Goal: Find contact information: Find contact information

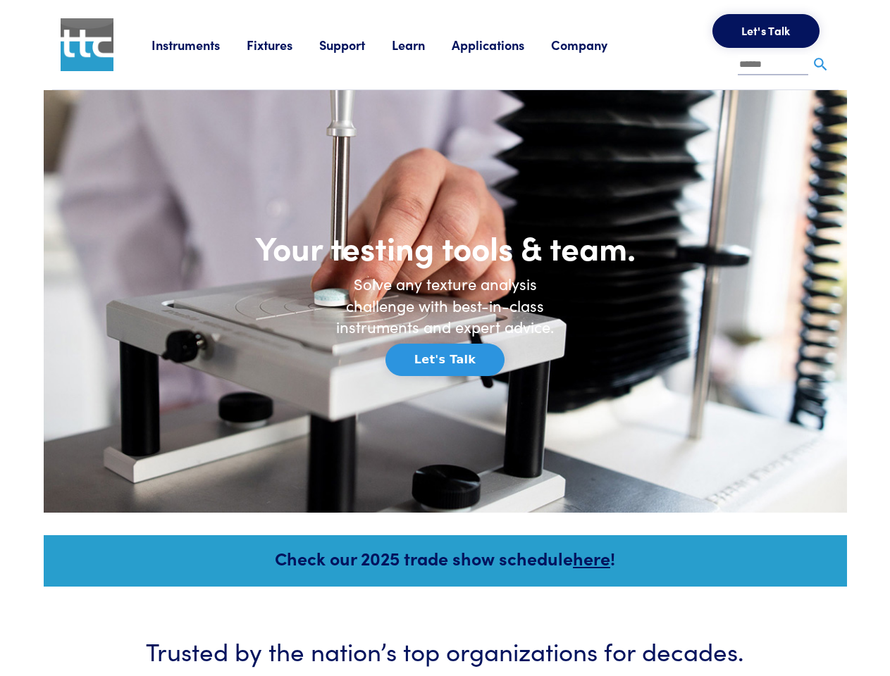
click at [445, 338] on h6 "Solve any texture analysis challenge with best-in-class instruments and expert …" at bounding box center [445, 305] width 240 height 65
click at [199, 44] on link "Instruments" at bounding box center [198, 45] width 95 height 18
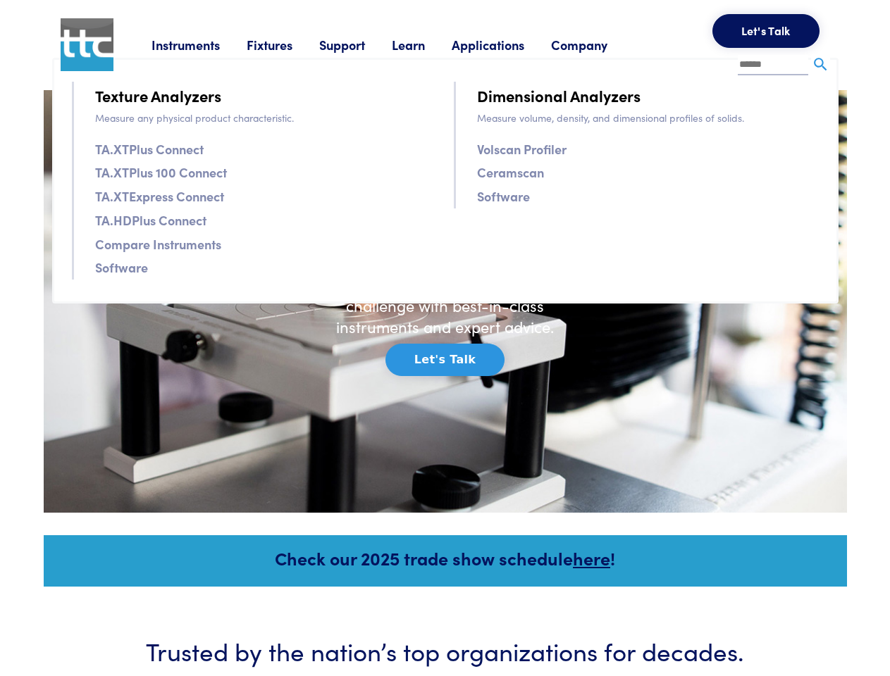
click at [285, 44] on link "Fixtures" at bounding box center [283, 45] width 73 height 18
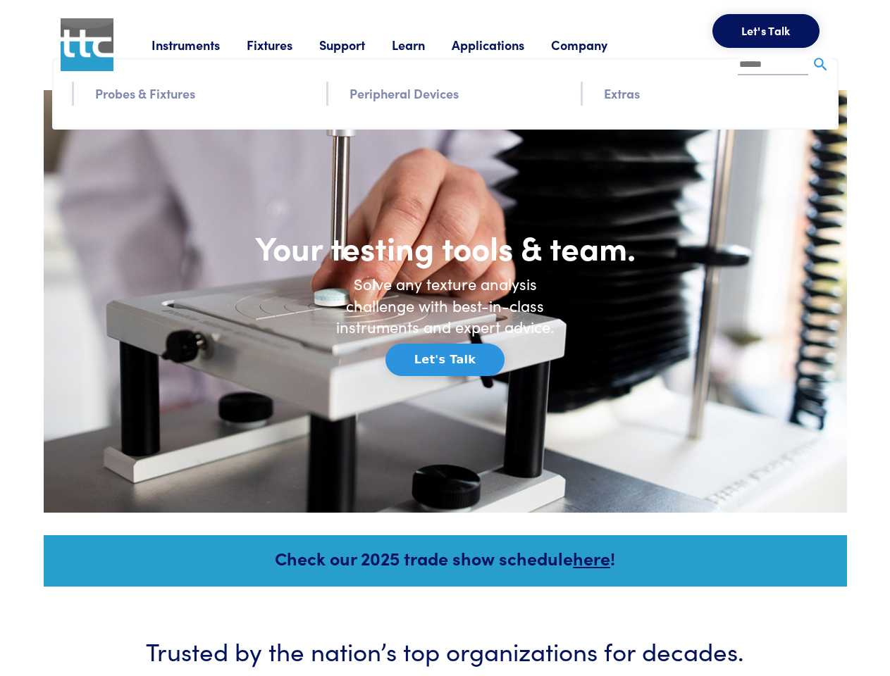
click at [358, 44] on link "Support" at bounding box center [355, 45] width 73 height 18
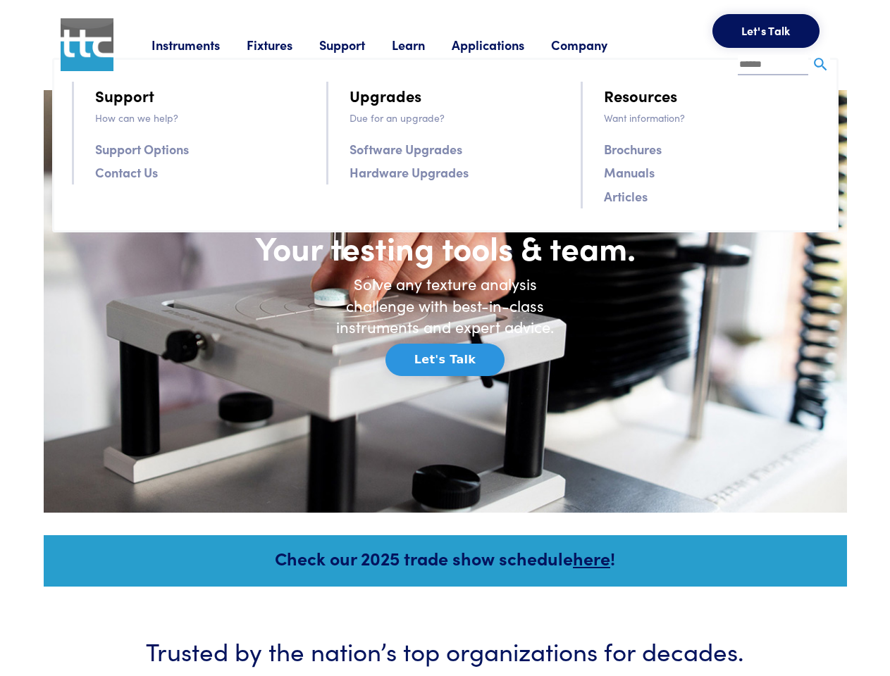
click at [425, 44] on link "Learn" at bounding box center [422, 45] width 60 height 18
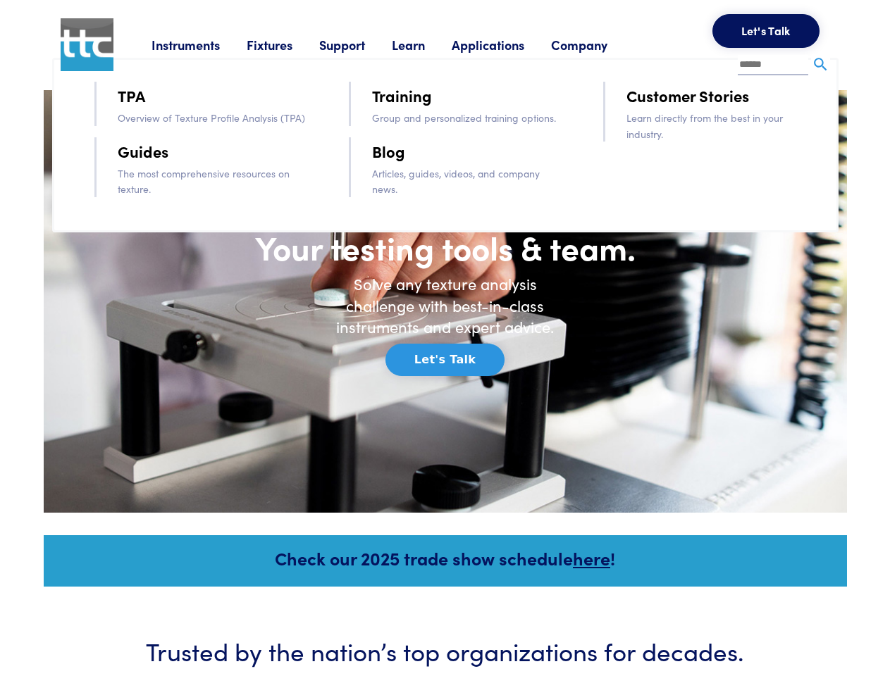
click at [506, 44] on link "Applications" at bounding box center [501, 45] width 99 height 18
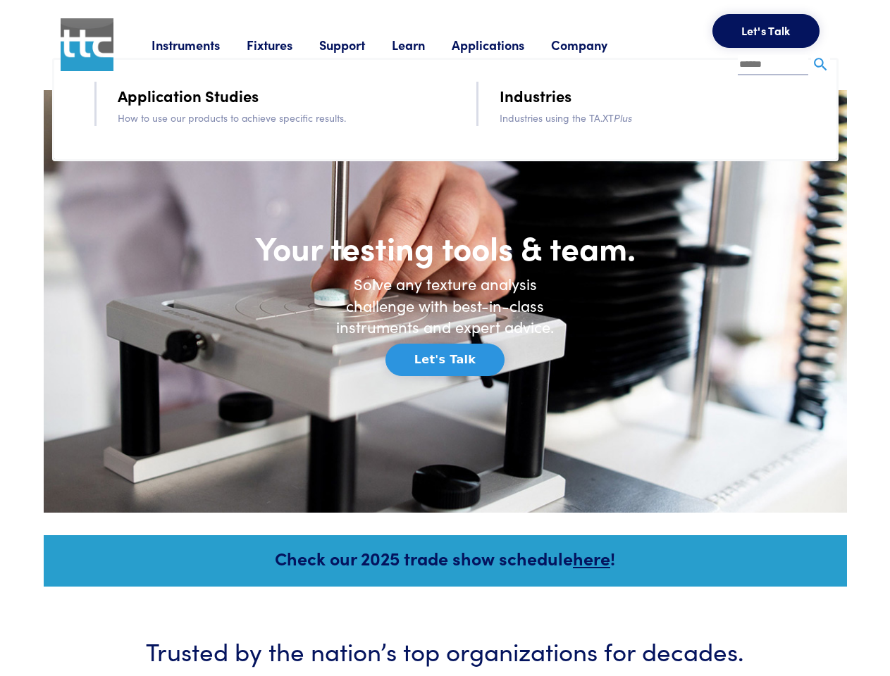
click at [597, 44] on link "Company" at bounding box center [592, 45] width 83 height 18
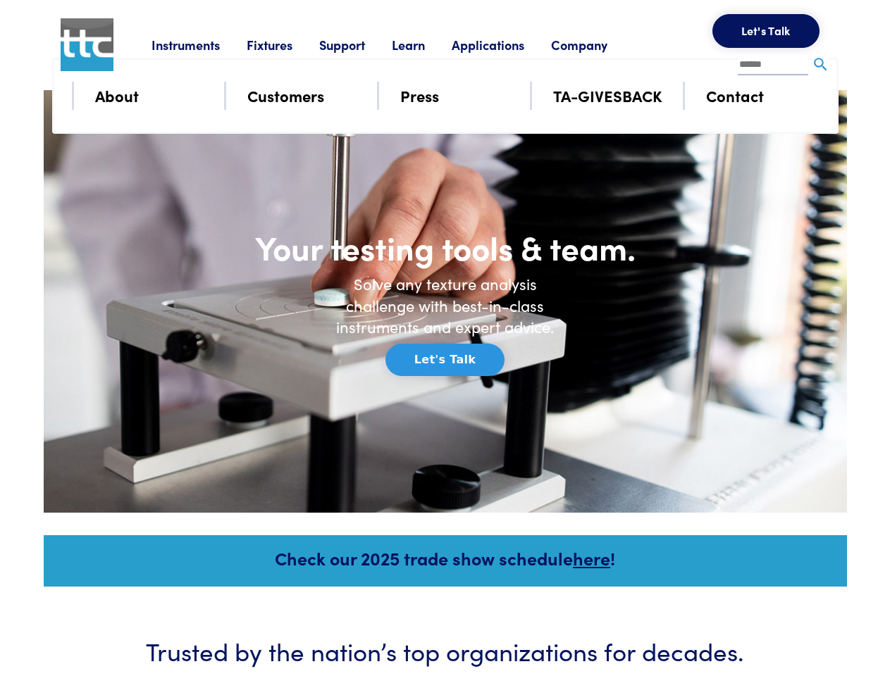
click at [766, 31] on button "Let's Talk" at bounding box center [765, 31] width 107 height 34
